Goal: Task Accomplishment & Management: Complete application form

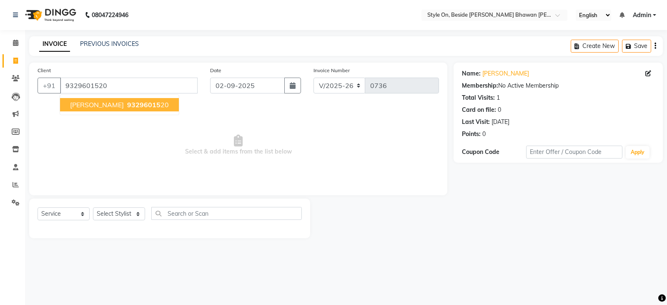
select select "4700"
select select "service"
click at [115, 107] on button "[PERSON_NAME] 93296015 20" at bounding box center [119, 104] width 119 height 13
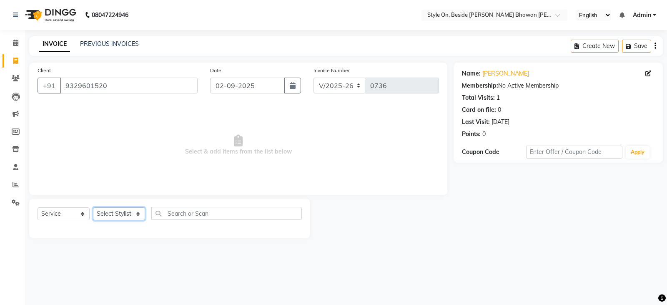
click at [118, 209] on select "Select Stylist [PERSON_NAME] Anju [PERSON_NAME] [PERSON_NAME] [PERSON_NAME] [PE…" at bounding box center [119, 213] width 52 height 13
click at [93, 207] on select "Select Stylist [PERSON_NAME] Anju [PERSON_NAME] [PERSON_NAME] [PERSON_NAME] [PE…" at bounding box center [119, 213] width 52 height 13
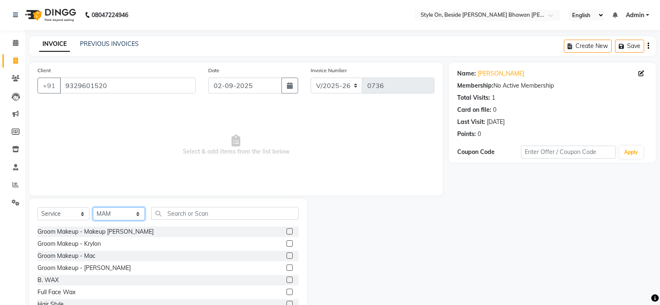
click at [107, 214] on select "Select Stylist [PERSON_NAME] Anju [PERSON_NAME] [PERSON_NAME] [PERSON_NAME] [PE…" at bounding box center [119, 213] width 52 height 13
select select "36149"
click at [93, 207] on select "Select Stylist [PERSON_NAME] Anju [PERSON_NAME] [PERSON_NAME] [PERSON_NAME] [PE…" at bounding box center [119, 213] width 52 height 13
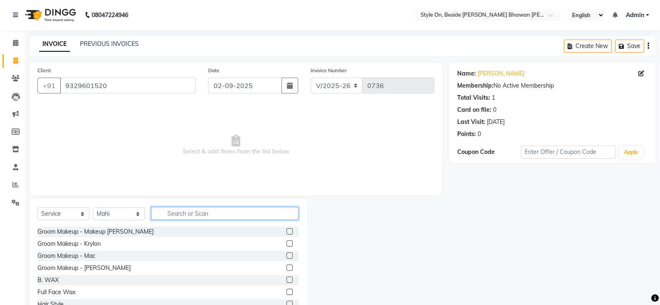
click at [172, 213] on input "text" at bounding box center [225, 213] width 148 height 13
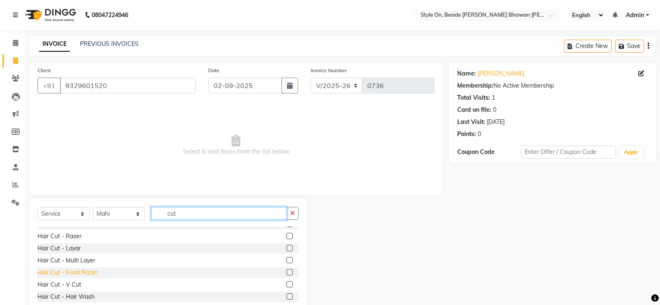
scroll to position [83, 0]
type input "cut"
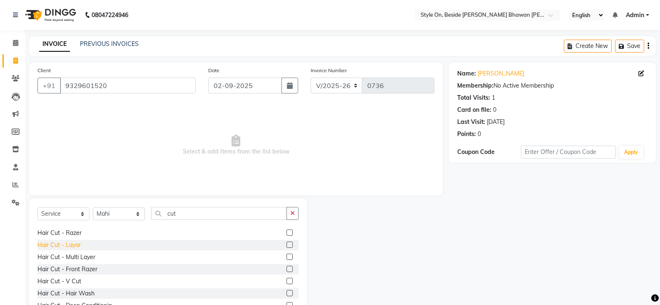
click at [76, 246] on div "Hair Cut - Layar" at bounding box center [59, 244] width 43 height 9
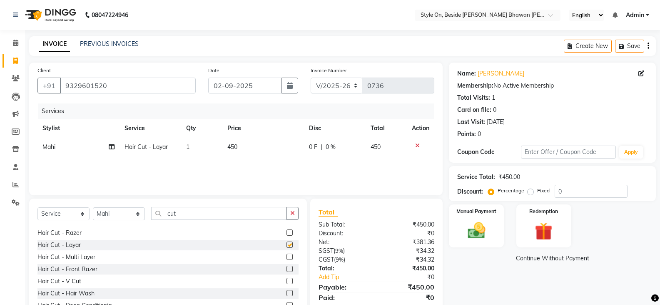
checkbox input "false"
click at [78, 255] on div "Hair Cut - Multi Layer" at bounding box center [67, 257] width 58 height 9
checkbox input "false"
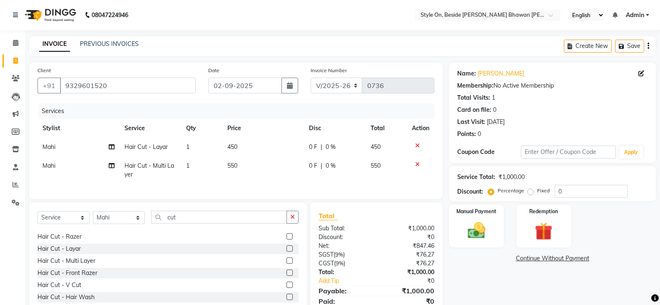
click at [233, 157] on td "550" at bounding box center [264, 170] width 82 height 28
select select "36149"
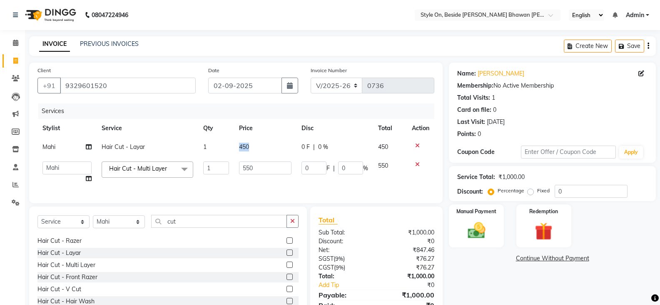
drag, startPoint x: 254, startPoint y: 148, endPoint x: 222, endPoint y: 155, distance: 33.0
click at [222, 155] on tr "Mahi Hair Cut - Layar 1 450 0 F | 0 % 450" at bounding box center [236, 147] width 397 height 19
click at [236, 180] on td "550" at bounding box center [265, 172] width 62 height 32
click at [246, 143] on td "450" at bounding box center [265, 147] width 62 height 19
select select "36149"
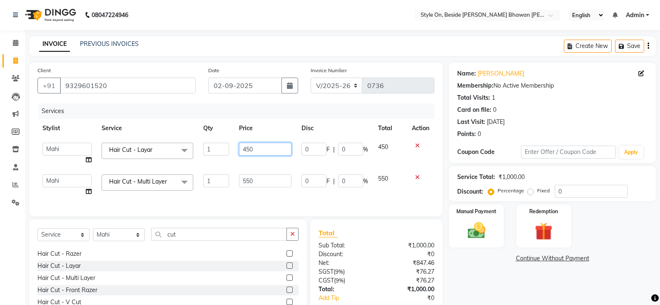
drag, startPoint x: 261, startPoint y: 144, endPoint x: 225, endPoint y: 154, distance: 37.2
click at [225, 154] on tr "[PERSON_NAME] Anju [PERSON_NAME] [PERSON_NAME] [PERSON_NAME] [PERSON_NAME] [PER…" at bounding box center [236, 154] width 397 height 32
type input "600"
click at [226, 191] on div "Services Stylist Service Qty Price Disc Total Action [PERSON_NAME] Anju [PERSON…" at bounding box center [236, 155] width 397 height 104
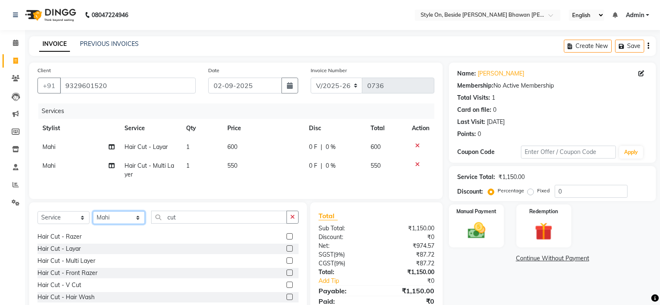
click at [115, 224] on select "Select Stylist [PERSON_NAME] Anju [PERSON_NAME] [PERSON_NAME] [PERSON_NAME] [PE…" at bounding box center [119, 217] width 52 height 13
select select "27831"
click at [93, 217] on select "Select Stylist [PERSON_NAME] Anju [PERSON_NAME] [PERSON_NAME] [PERSON_NAME] [PE…" at bounding box center [119, 217] width 52 height 13
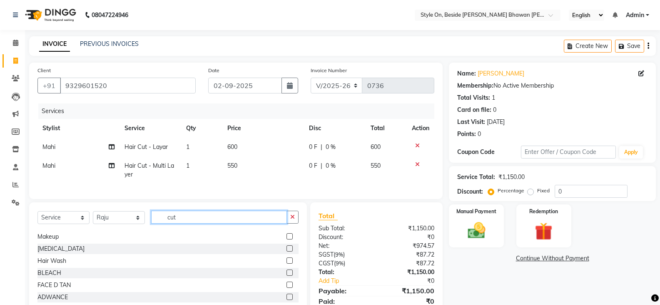
drag, startPoint x: 181, startPoint y: 224, endPoint x: 153, endPoint y: 231, distance: 29.1
click at [153, 230] on div "Select Service Product Membership Package Voucher Prepaid Gift Card Select Styl…" at bounding box center [168, 220] width 261 height 20
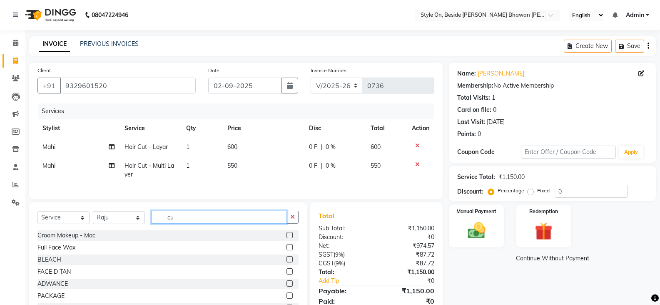
type input "cut"
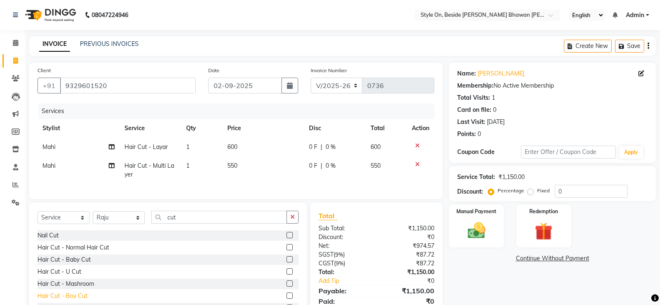
click at [75, 300] on div "Hair Cut - Boy Cut" at bounding box center [63, 295] width 50 height 9
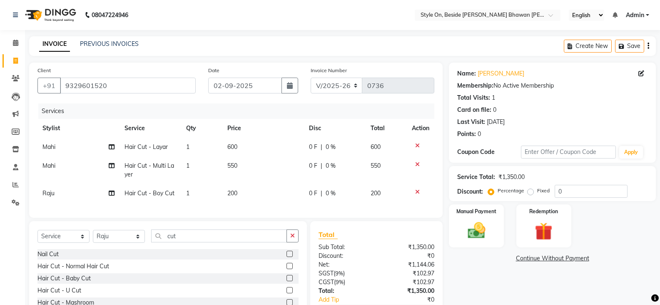
checkbox input "false"
click at [244, 189] on td "200" at bounding box center [264, 193] width 82 height 19
select select "27831"
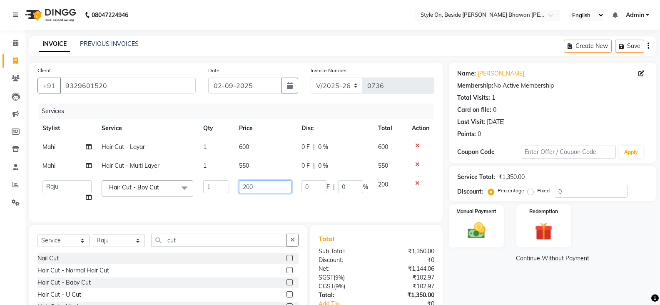
drag, startPoint x: 257, startPoint y: 187, endPoint x: 226, endPoint y: 193, distance: 31.1
click at [226, 193] on tr "[PERSON_NAME] Anju [PERSON_NAME] [PERSON_NAME] [PERSON_NAME] [PERSON_NAME] [PER…" at bounding box center [236, 191] width 397 height 32
type input "250"
click at [245, 202] on td "250" at bounding box center [265, 191] width 62 height 32
select select "27831"
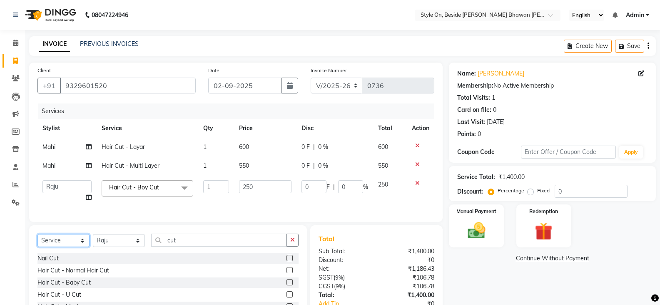
click at [69, 246] on select "Select Service Product Membership Package Voucher Prepaid Gift Card" at bounding box center [64, 240] width 52 height 13
click at [38, 240] on select "Select Service Product Membership Package Voucher Prepaid Gift Card" at bounding box center [64, 240] width 52 height 13
click at [91, 240] on div "Select Service Product Membership Package Voucher Prepaid Gift Card Select Styl…" at bounding box center [168, 243] width 261 height 20
click at [113, 247] on select "Select Stylist [PERSON_NAME] Anju [PERSON_NAME] [PERSON_NAME] [PERSON_NAME] [PE…" at bounding box center [119, 240] width 52 height 13
select select "36149"
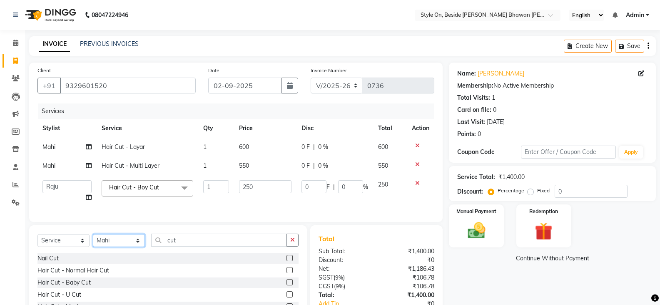
click at [93, 240] on select "Select Stylist [PERSON_NAME] Anju [PERSON_NAME] [PERSON_NAME] [PERSON_NAME] [PE…" at bounding box center [119, 240] width 52 height 13
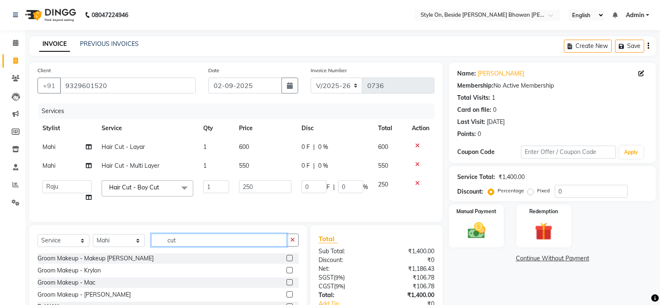
drag, startPoint x: 190, startPoint y: 248, endPoint x: 141, endPoint y: 253, distance: 49.5
click at [141, 253] on div "Select Service Product Membership Package Voucher Prepaid Gift Card Select Styl…" at bounding box center [168, 243] width 261 height 20
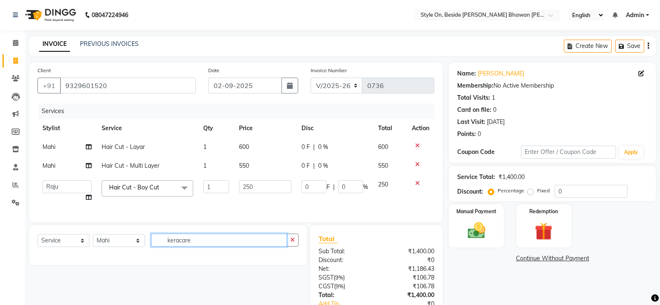
drag, startPoint x: 209, startPoint y: 248, endPoint x: 148, endPoint y: 260, distance: 61.6
click at [148, 260] on div "Select Service Product Membership Package Voucher Prepaid Gift Card Select Styl…" at bounding box center [168, 245] width 278 height 40
type input "keracare"
click at [56, 247] on select "Select Service Product Membership Package Voucher Prepaid Gift Card" at bounding box center [64, 240] width 52 height 13
select select "product"
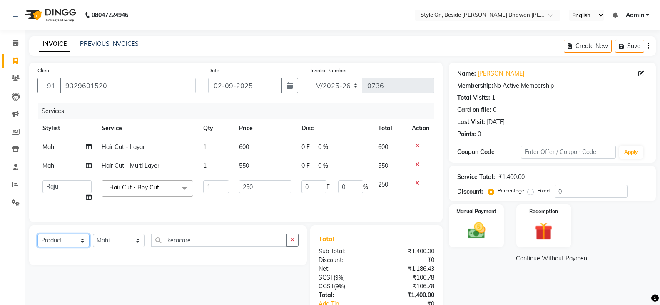
click at [38, 240] on select "Select Service Product Membership Package Voucher Prepaid Gift Card" at bounding box center [64, 240] width 52 height 13
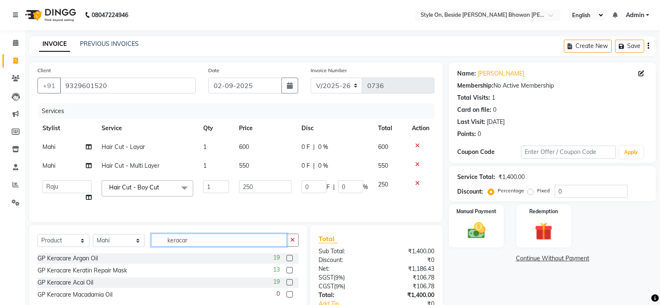
type input "keracare"
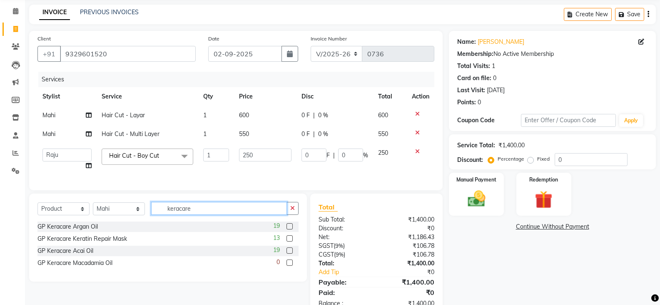
scroll to position [62, 0]
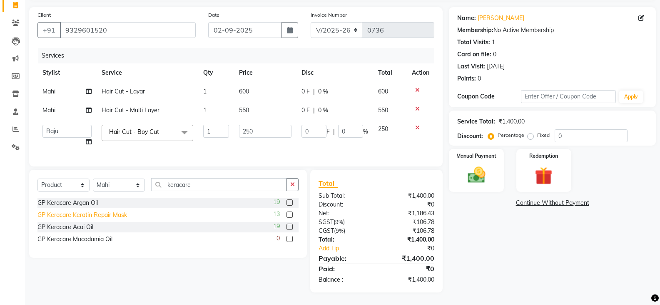
click at [115, 215] on div "GP Keracare Keratin Repair Mask" at bounding box center [83, 214] width 90 height 9
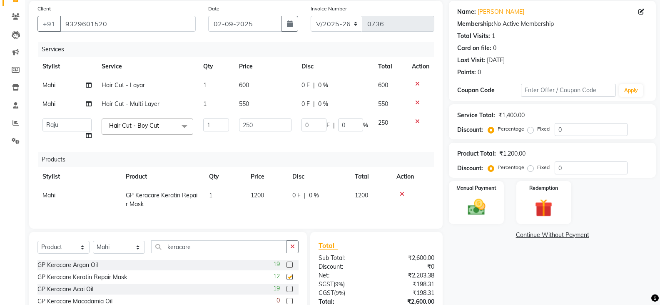
checkbox input "false"
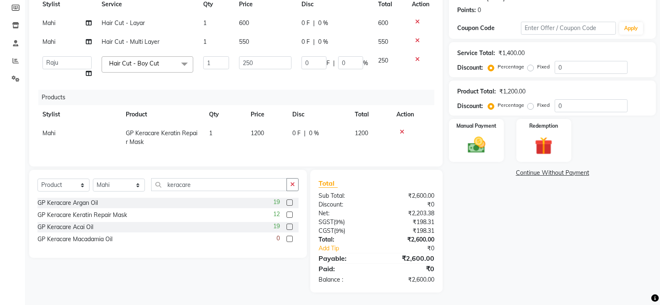
scroll to position [130, 0]
drag, startPoint x: 204, startPoint y: 186, endPoint x: 149, endPoint y: 198, distance: 56.7
click at [149, 198] on div "Select Service Product Membership Package Voucher Prepaid Gift Card Select Styl…" at bounding box center [168, 214] width 278 height 88
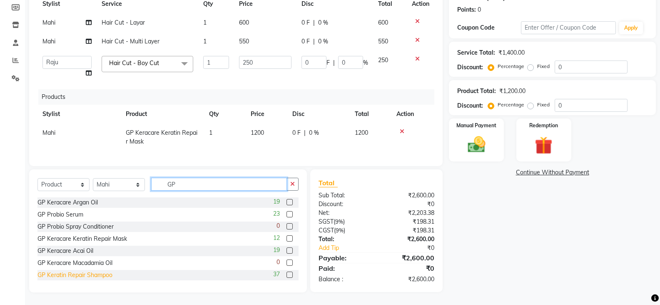
type input "GP"
click at [100, 276] on div "GP Keratin Repair Shampoo" at bounding box center [75, 274] width 75 height 9
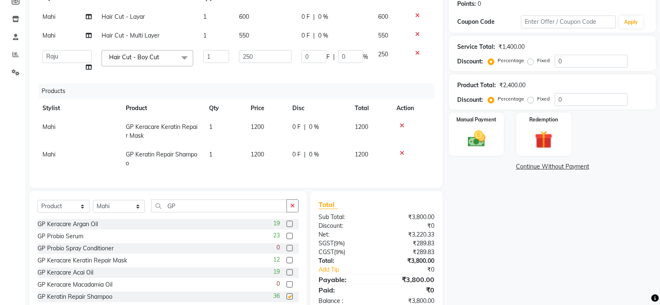
checkbox input "false"
click at [278, 158] on td "1200" at bounding box center [267, 159] width 42 height 28
select select "36149"
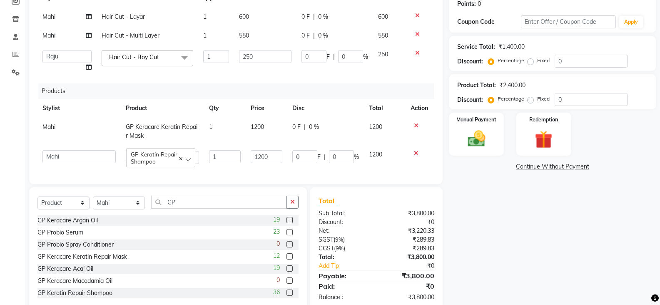
click at [414, 162] on td at bounding box center [420, 157] width 29 height 24
click at [580, 90] on div "Product Total: ₹2,400.00 Discount: Percentage Fixed 0" at bounding box center [553, 92] width 190 height 28
drag, startPoint x: 545, startPoint y: 100, endPoint x: 531, endPoint y: 103, distance: 14.1
click at [535, 101] on div "Percentage Fixed 0" at bounding box center [559, 99] width 138 height 13
type input "1"
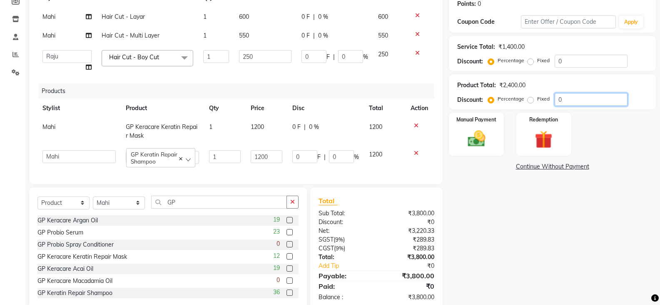
type input "12"
type input "1"
type input "10"
type input "120"
type input "10"
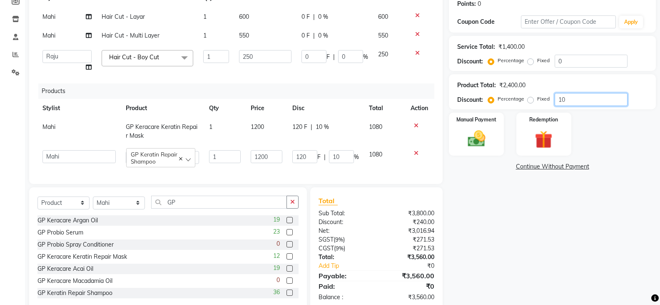
type input "10"
click at [528, 235] on div "Name: [PERSON_NAME] Membership: No Active Membership Total Visits: 1 Card on fi…" at bounding box center [555, 121] width 213 height 378
drag, startPoint x: 476, startPoint y: 128, endPoint x: 483, endPoint y: 129, distance: 7.6
click at [477, 128] on img at bounding box center [477, 138] width 30 height 21
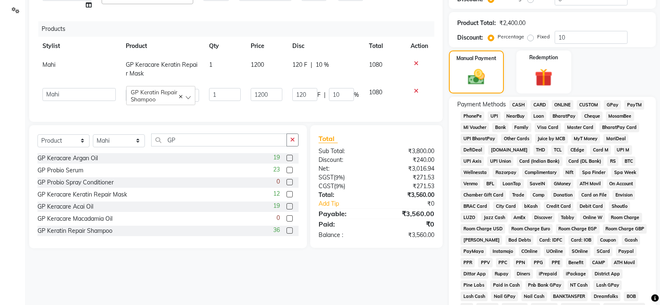
scroll to position [183, 0]
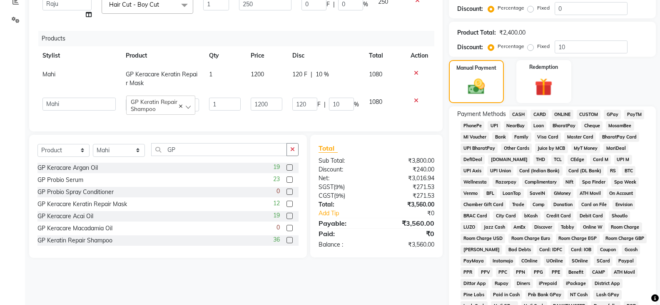
click at [517, 114] on span "CASH" at bounding box center [519, 115] width 18 height 10
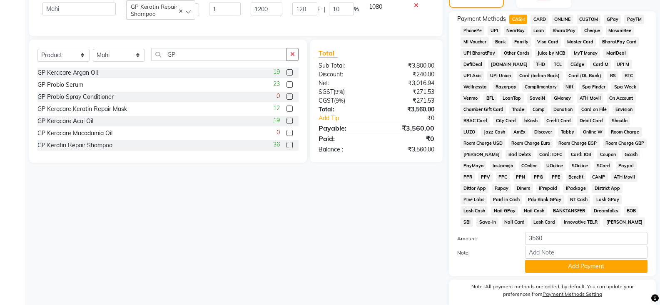
scroll to position [310, 0]
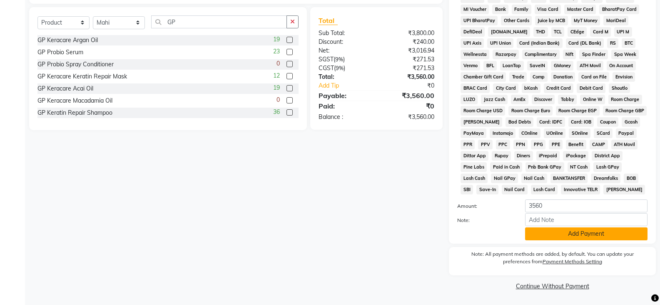
click at [540, 229] on button "Add Payment" at bounding box center [586, 233] width 123 height 13
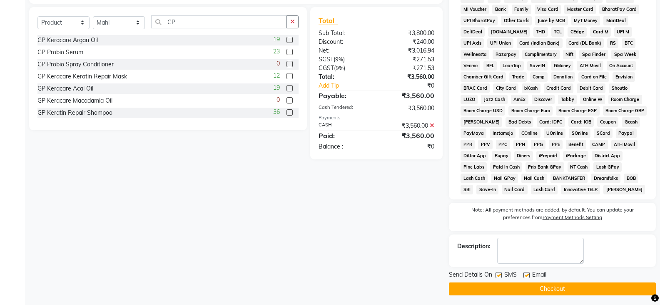
click at [543, 292] on button "Checkout" at bounding box center [552, 288] width 207 height 13
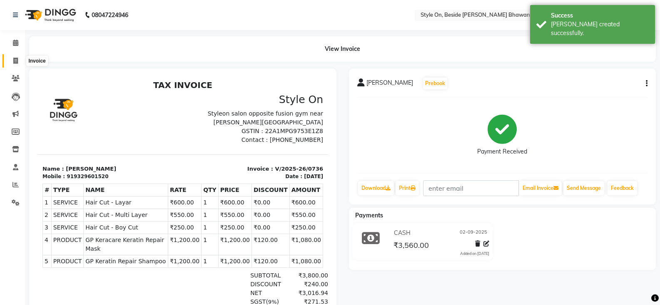
click at [14, 61] on icon at bounding box center [15, 61] width 5 height 6
select select "4700"
select select "service"
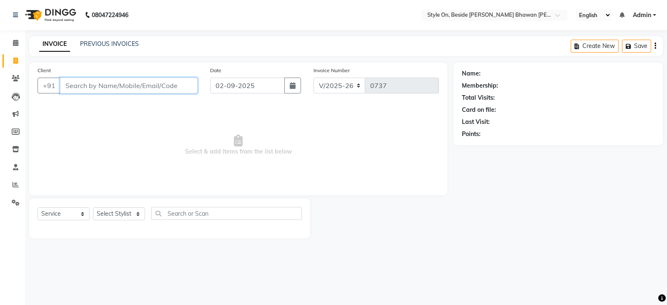
click at [129, 85] on input "Client" at bounding box center [129, 86] width 138 height 16
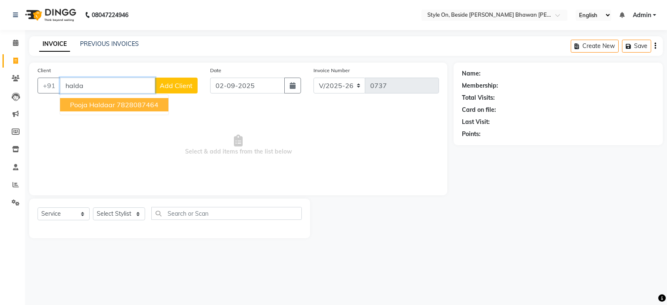
click at [96, 103] on span "pooja Haldaar" at bounding box center [92, 104] width 45 height 8
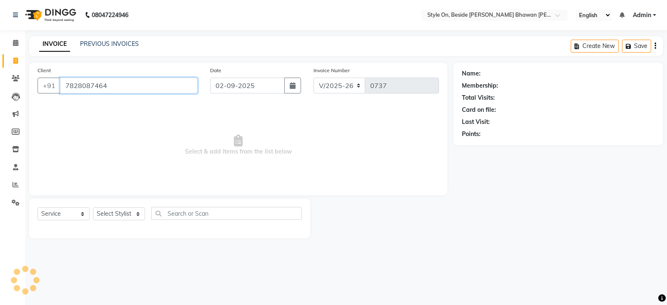
type input "7828087464"
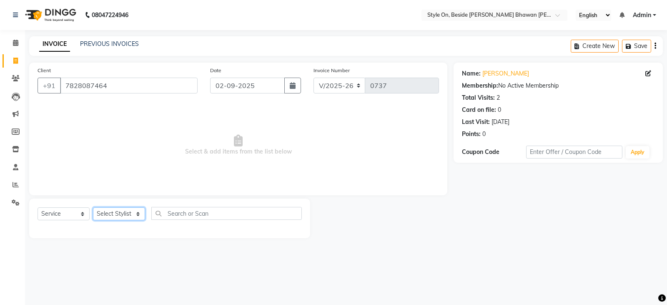
click at [111, 213] on select "Select Stylist [PERSON_NAME] Anju [PERSON_NAME] [PERSON_NAME] [PERSON_NAME] [PE…" at bounding box center [119, 213] width 52 height 13
select select "27825"
click at [110, 213] on select "Select Stylist [PERSON_NAME] Anju [PERSON_NAME] [PERSON_NAME] [PERSON_NAME] [PE…" at bounding box center [119, 213] width 52 height 13
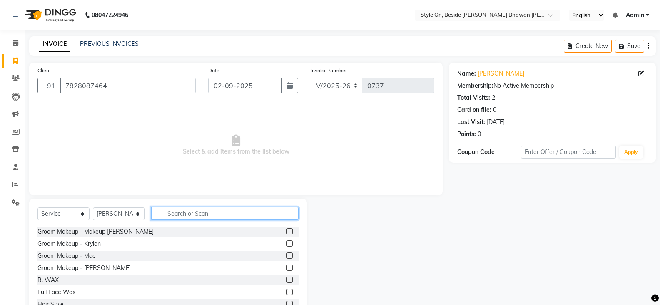
click at [203, 210] on input "text" at bounding box center [225, 213] width 148 height 13
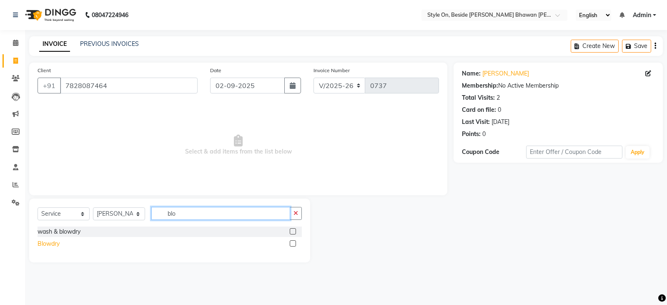
type input "blo"
click at [47, 243] on div "Blowdry" at bounding box center [49, 243] width 22 height 9
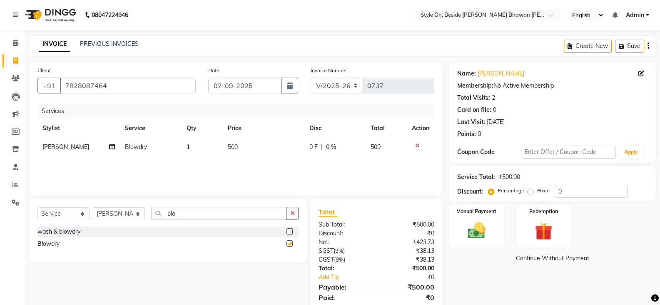
checkbox input "false"
click at [224, 148] on td "500" at bounding box center [264, 147] width 82 height 19
select select "27825"
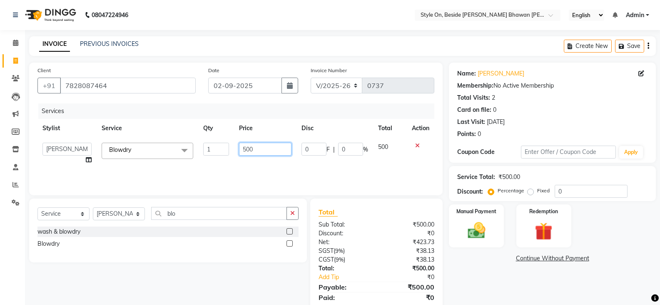
drag, startPoint x: 247, startPoint y: 150, endPoint x: 241, endPoint y: 163, distance: 14.4
click at [243, 162] on td "500" at bounding box center [265, 154] width 62 height 32
type input "200"
click at [250, 166] on div "Services Stylist Service Qty Price Disc Total Action [PERSON_NAME] Anju [PERSON…" at bounding box center [236, 144] width 397 height 83
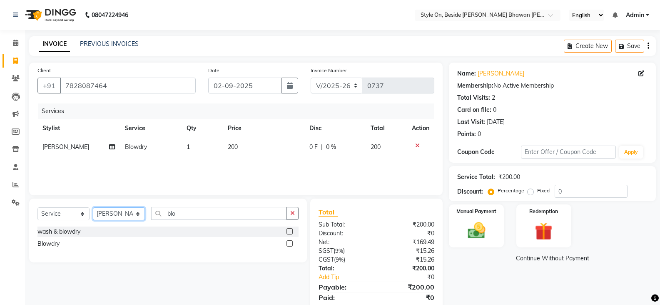
click at [114, 214] on select "Select Stylist [PERSON_NAME] Anju [PERSON_NAME] [PERSON_NAME] [PERSON_NAME] [PE…" at bounding box center [119, 213] width 52 height 13
select select "27820"
click at [93, 207] on select "Select Stylist [PERSON_NAME] Anju [PERSON_NAME] [PERSON_NAME] [PERSON_NAME] [PE…" at bounding box center [119, 213] width 52 height 13
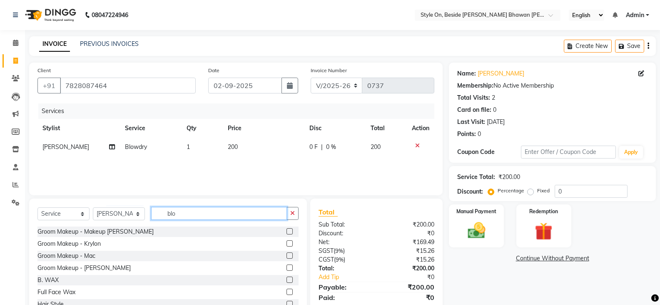
drag, startPoint x: 188, startPoint y: 219, endPoint x: 155, endPoint y: 224, distance: 33.3
click at [155, 224] on div "Select Service Product Membership Package Voucher Prepaid Gift Card Select Styl…" at bounding box center [168, 217] width 261 height 20
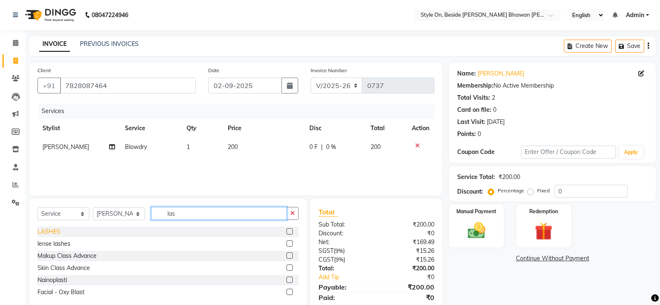
type input "las"
click at [53, 232] on div "LASHES" at bounding box center [49, 231] width 23 height 9
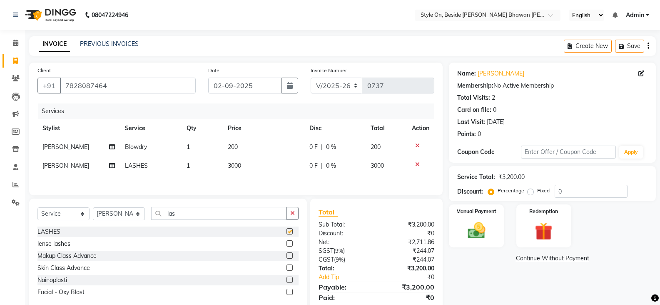
checkbox input "false"
click at [234, 166] on span "3000" at bounding box center [234, 166] width 13 height 8
select select "27820"
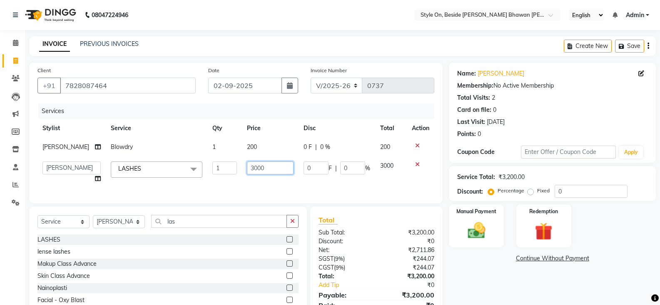
drag, startPoint x: 240, startPoint y: 174, endPoint x: 221, endPoint y: 181, distance: 20.7
click at [223, 180] on tr "[PERSON_NAME] Anju [PERSON_NAME] [PERSON_NAME] [PERSON_NAME] [PERSON_NAME] [PER…" at bounding box center [236, 172] width 397 height 32
type input "1500"
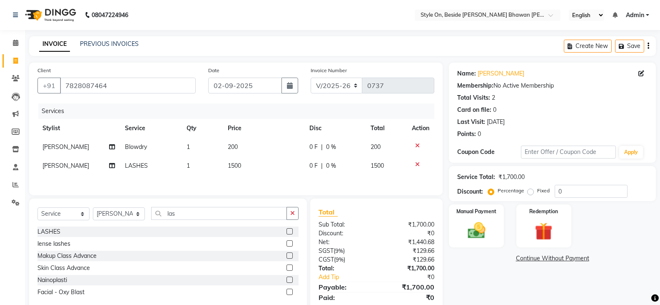
click at [238, 188] on div "Client [PHONE_NUMBER] Date [DATE] Invoice Number V/2025 V/[PHONE_NUMBER] Servic…" at bounding box center [236, 129] width 414 height 133
drag, startPoint x: 180, startPoint y: 215, endPoint x: 141, endPoint y: 226, distance: 40.5
click at [141, 226] on div "Select Service Product Membership Package Voucher Prepaid Gift Card Select Styl…" at bounding box center [168, 217] width 261 height 20
click at [105, 216] on select "Select Stylist [PERSON_NAME] Anju [PERSON_NAME] [PERSON_NAME] [PERSON_NAME] [PE…" at bounding box center [119, 213] width 52 height 13
select select "27824"
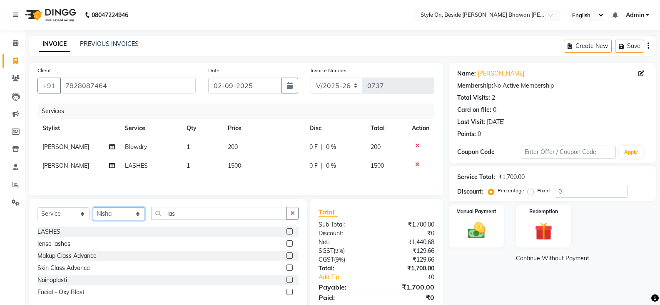
drag, startPoint x: 104, startPoint y: 216, endPoint x: 112, endPoint y: 214, distance: 8.3
click at [105, 216] on select "Select Stylist [PERSON_NAME] Anju [PERSON_NAME] [PERSON_NAME] [PERSON_NAME] [PE…" at bounding box center [119, 213] width 52 height 13
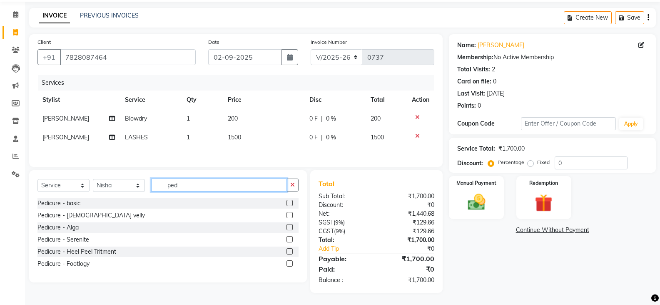
scroll to position [30, 0]
type input "ped"
click at [78, 226] on div "Pedicure - Alga" at bounding box center [58, 227] width 41 height 9
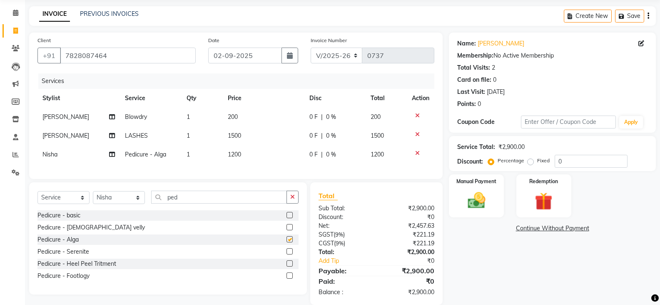
checkbox input "false"
drag, startPoint x: 193, startPoint y: 204, endPoint x: 152, endPoint y: 208, distance: 41.9
click at [152, 203] on input "ped" at bounding box center [219, 196] width 136 height 13
click at [121, 204] on select "Select Stylist [PERSON_NAME] Anju [PERSON_NAME] [PERSON_NAME] [PERSON_NAME] [PE…" at bounding box center [119, 197] width 52 height 13
select select "62111"
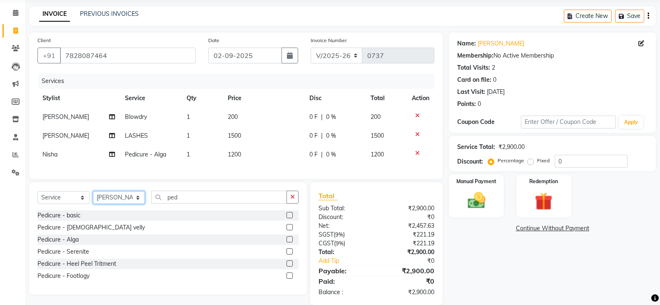
click at [93, 197] on select "Select Stylist [PERSON_NAME] Anju [PERSON_NAME] [PERSON_NAME] [PERSON_NAME] [PE…" at bounding box center [119, 197] width 52 height 13
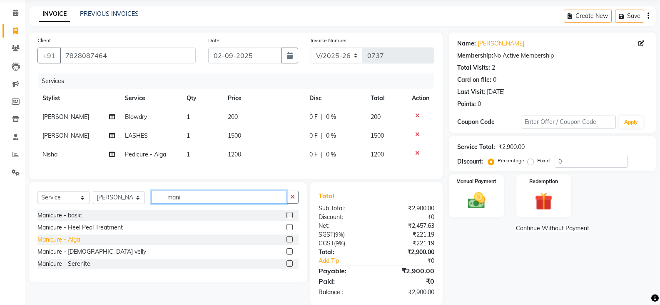
type input "mani"
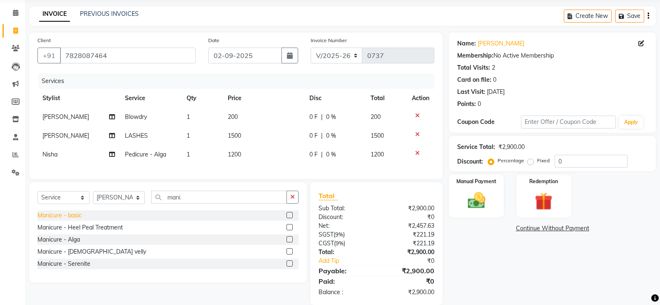
click at [78, 244] on div "Manicure - Alga" at bounding box center [59, 239] width 43 height 9
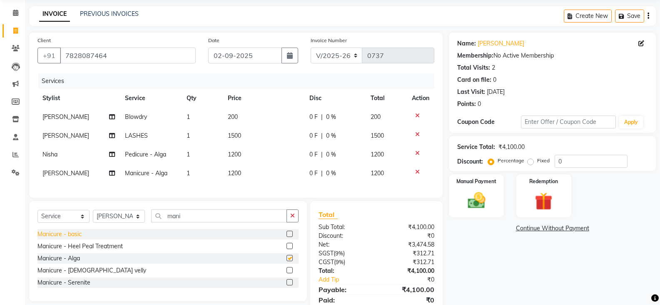
checkbox input "false"
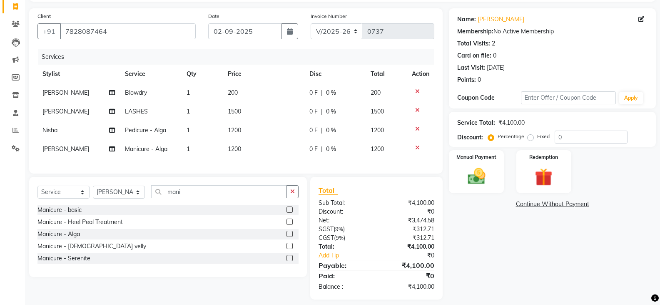
scroll to position [68, 0]
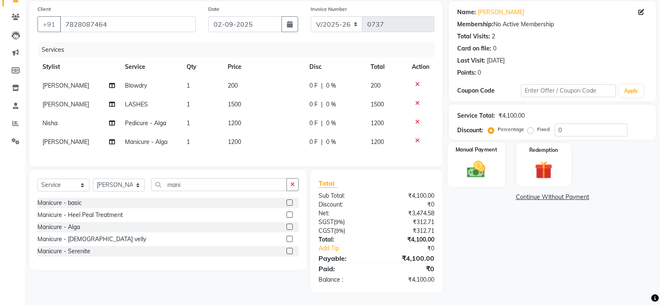
click at [473, 168] on img at bounding box center [477, 168] width 30 height 21
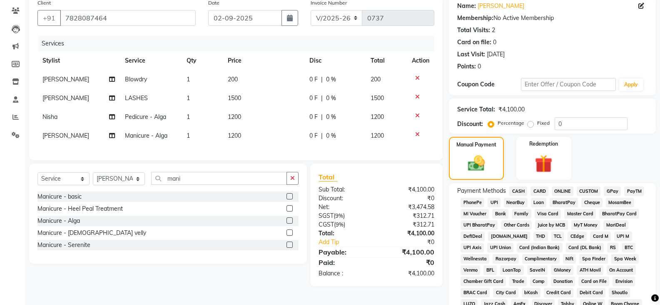
click at [630, 192] on span "PayTM" at bounding box center [635, 191] width 20 height 10
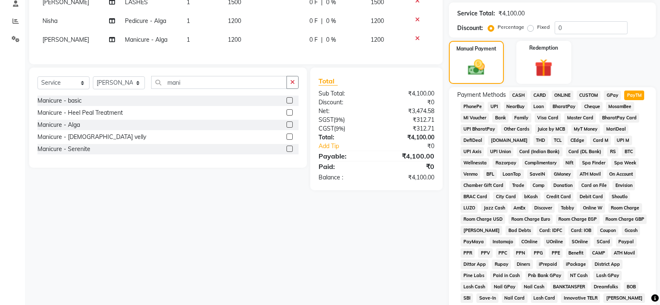
scroll to position [272, 0]
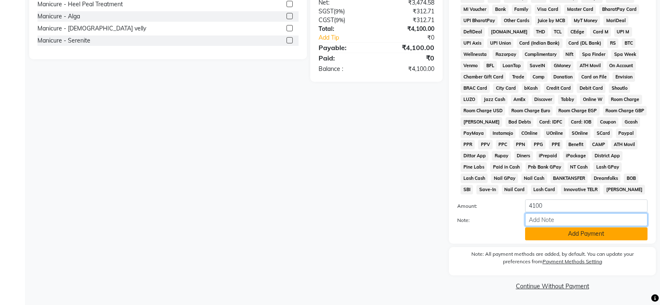
drag, startPoint x: 555, startPoint y: 225, endPoint x: 558, endPoint y: 236, distance: 11.4
click at [555, 225] on input "Note:" at bounding box center [586, 219] width 123 height 13
click at [553, 238] on button "Add Payment" at bounding box center [586, 233] width 123 height 13
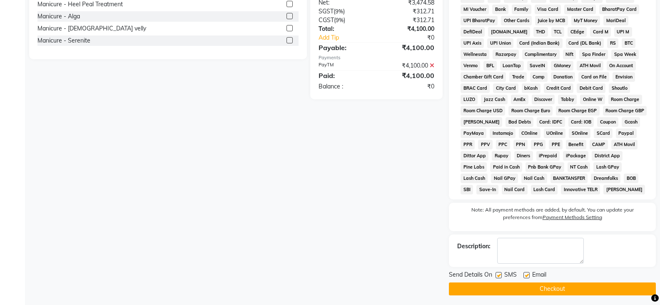
click at [534, 288] on button "Checkout" at bounding box center [552, 288] width 207 height 13
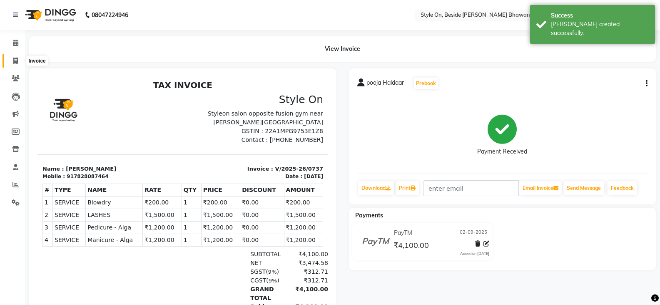
click at [15, 61] on icon at bounding box center [15, 61] width 5 height 6
select select "4700"
select select "service"
